Goal: Task Accomplishment & Management: Use online tool/utility

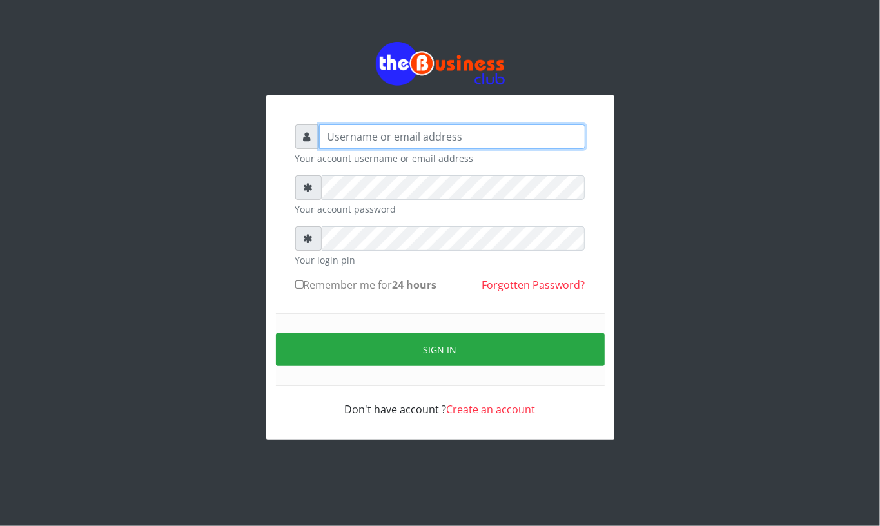
type input "Mavincio"
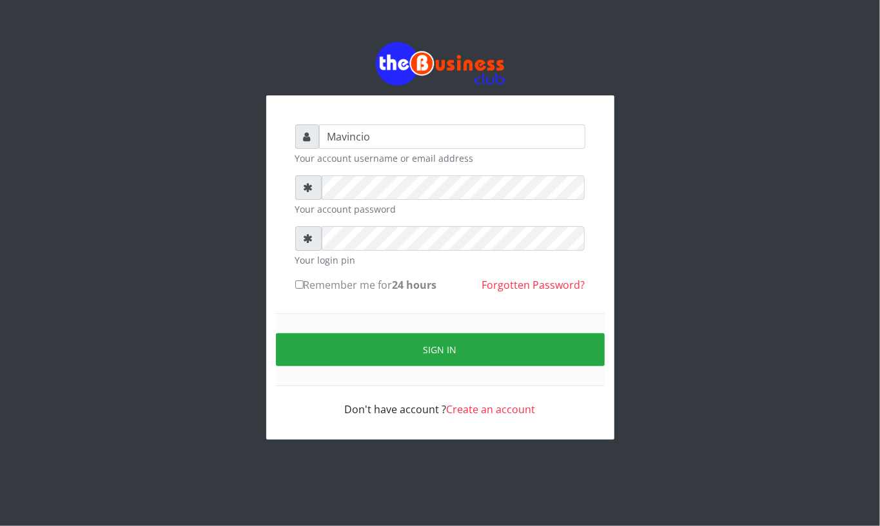
click at [747, 155] on div "Mavincio Your account username or email address Your account password Your logi…" at bounding box center [440, 241] width 735 height 482
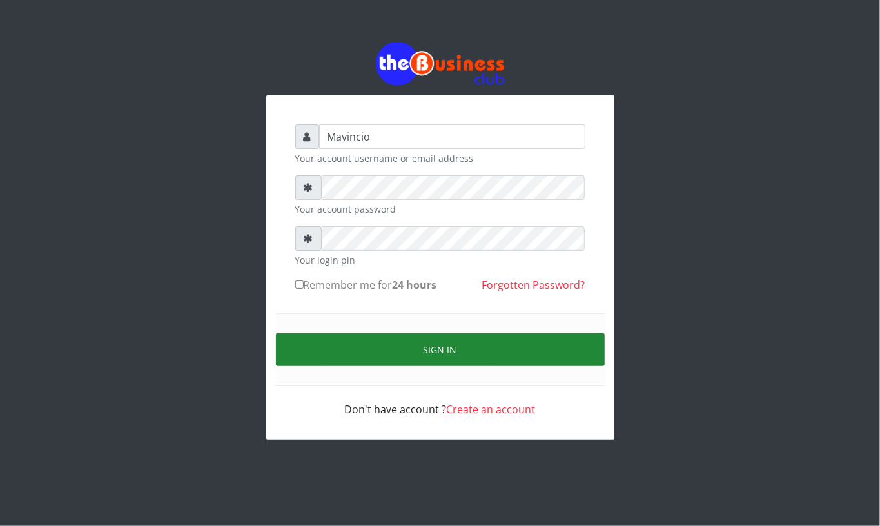
click at [437, 346] on button "Sign in" at bounding box center [440, 349] width 329 height 33
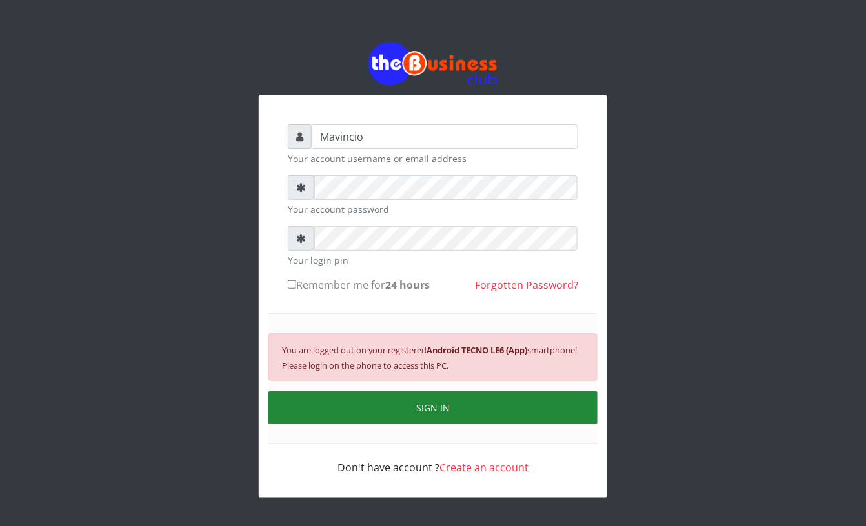
click at [444, 415] on button "SIGN IN" at bounding box center [432, 408] width 329 height 33
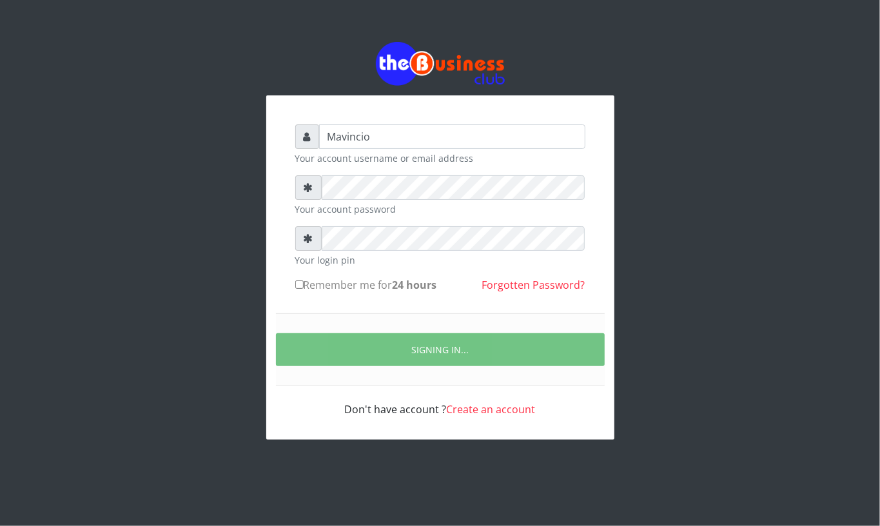
click at [741, 328] on div "Mavincio Your account username or email address Your account password Your logi…" at bounding box center [440, 241] width 735 height 482
click at [648, 330] on div "Mavincio Your account username or email address Your account password Your logi…" at bounding box center [440, 241] width 735 height 482
drag, startPoint x: 648, startPoint y: 330, endPoint x: 631, endPoint y: 326, distance: 17.8
click at [631, 326] on div "Mavincio Your account username or email address Your account password Your logi…" at bounding box center [440, 241] width 735 height 482
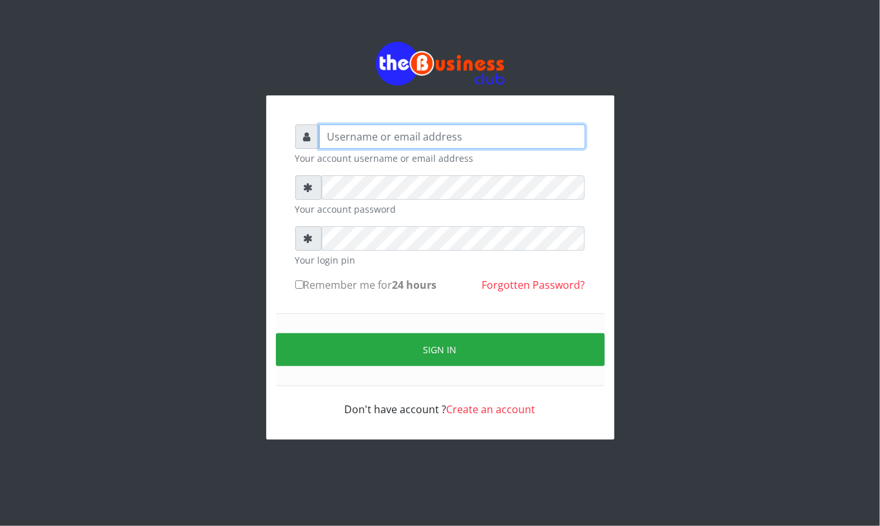
type input "Mavincio"
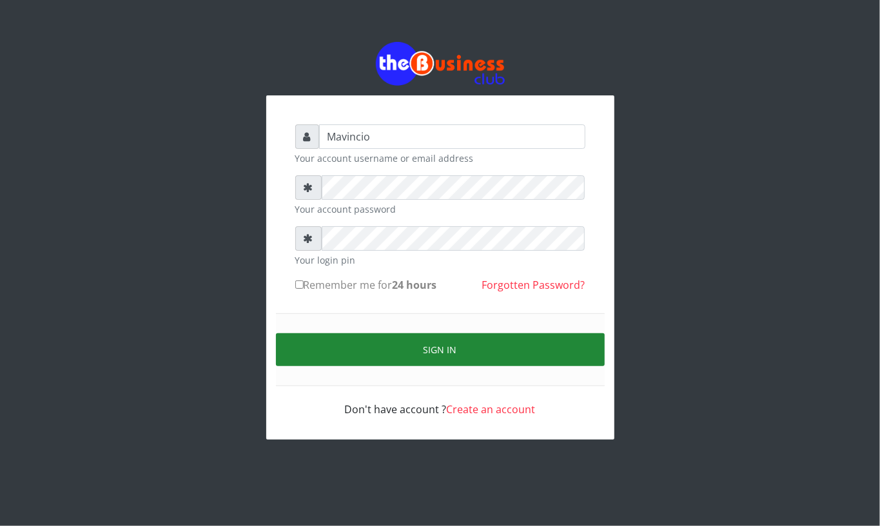
click at [428, 343] on button "Sign in" at bounding box center [440, 349] width 329 height 33
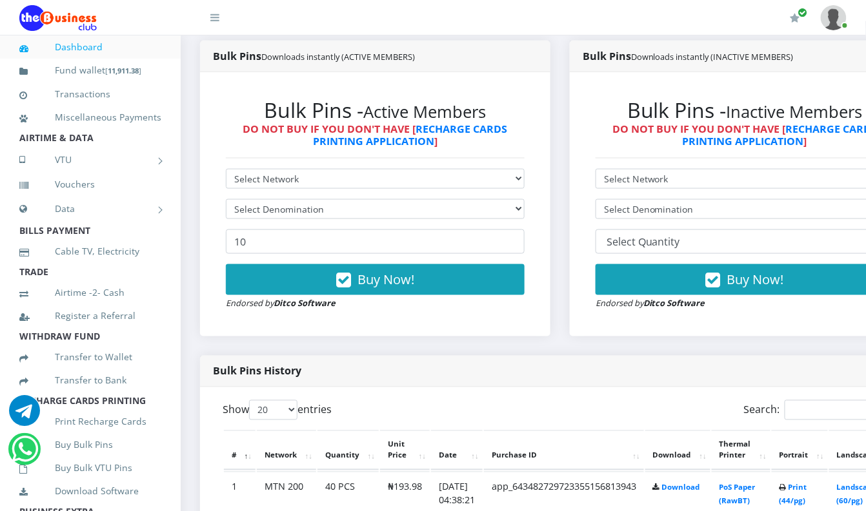
scroll to position [424, 0]
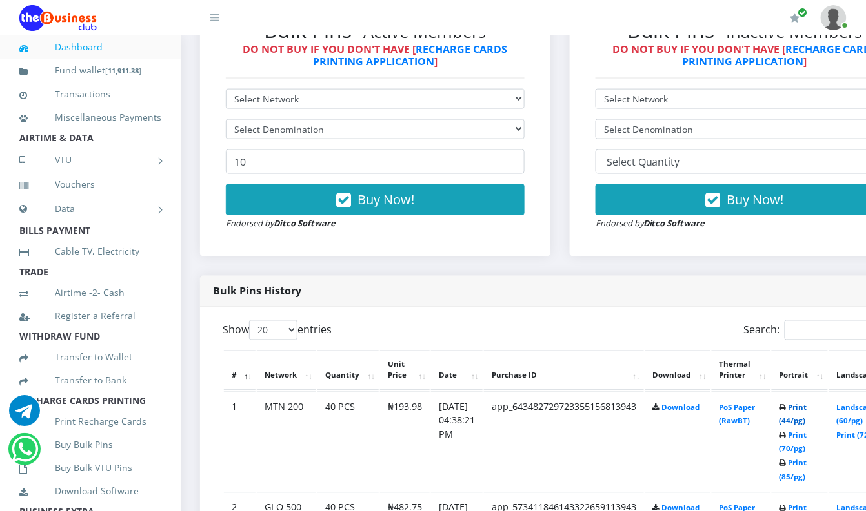
click at [807, 412] on link "Print (44/pg)" at bounding box center [793, 415] width 28 height 24
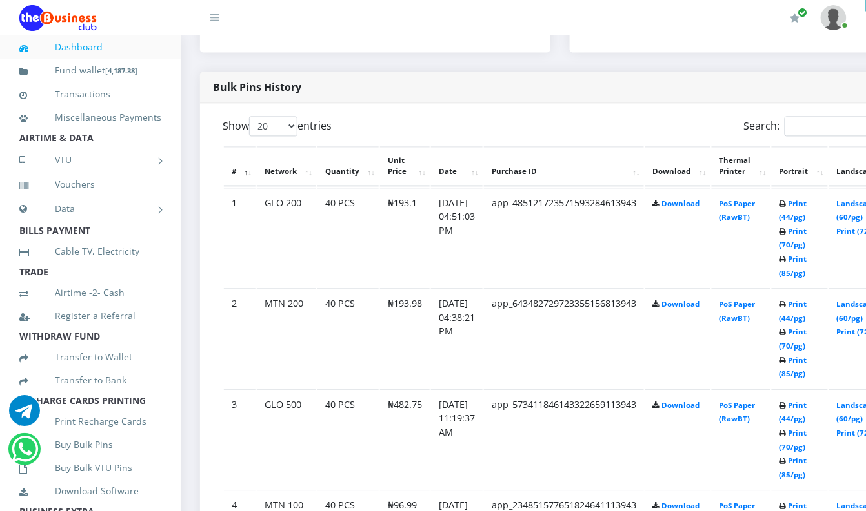
scroll to position [664, 0]
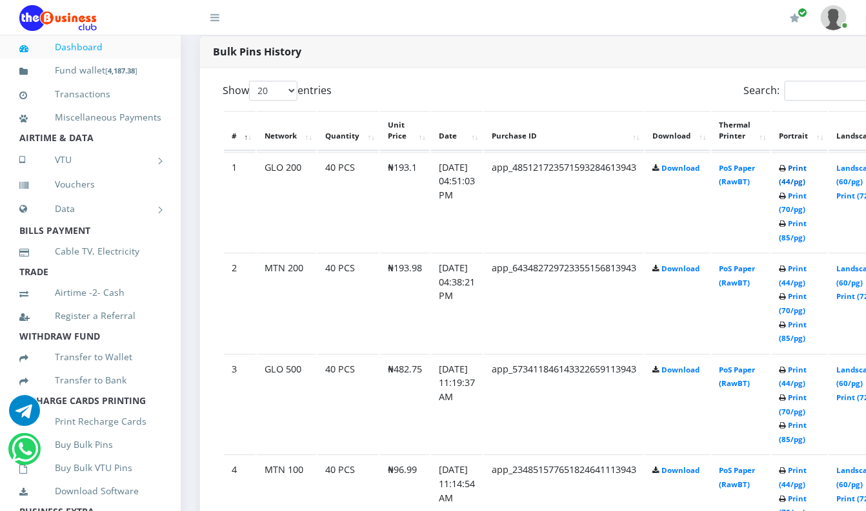
click at [807, 168] on link "Print (44/pg)" at bounding box center [793, 175] width 28 height 24
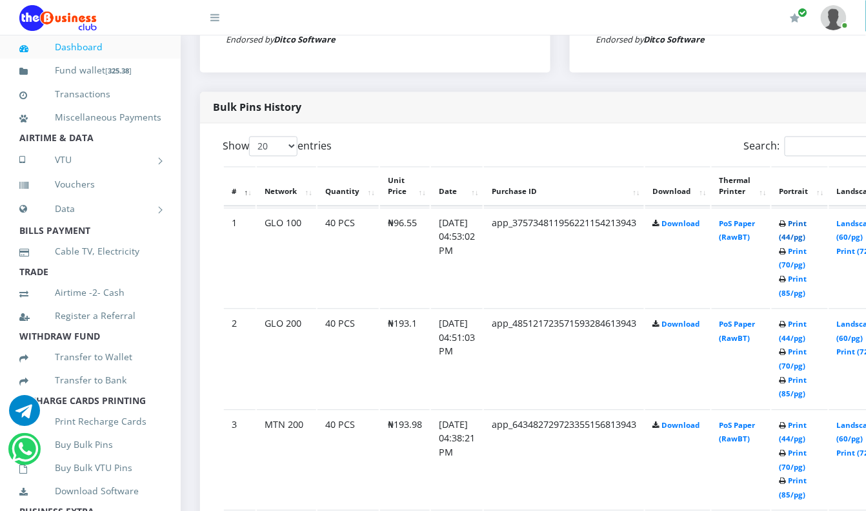
click at [807, 225] on link "Print (44/pg)" at bounding box center [793, 231] width 28 height 24
